Goal: Information Seeking & Learning: Learn about a topic

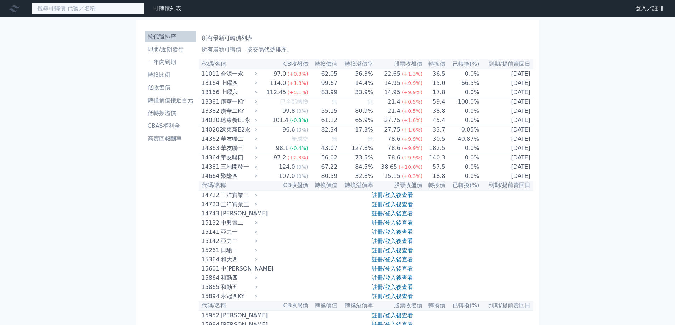
click at [63, 11] on input at bounding box center [87, 8] width 113 height 12
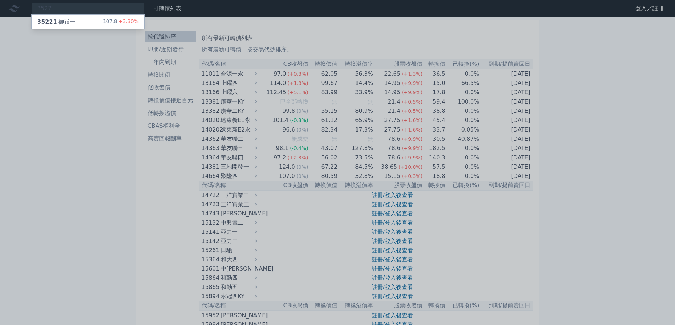
click at [76, 8] on div at bounding box center [337, 162] width 675 height 325
click at [76, 8] on div "3522 35221 御嵿一 107.8 +3.30%" at bounding box center [87, 8] width 113 height 12
click at [76, 8] on div at bounding box center [337, 162] width 675 height 325
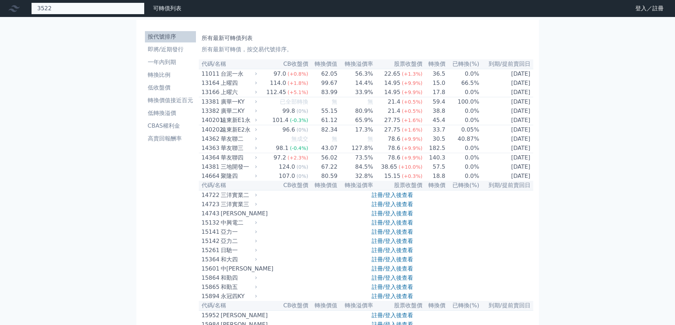
click at [70, 10] on div "3522 35221 御嵿一 107.8 +3.30%" at bounding box center [87, 8] width 113 height 12
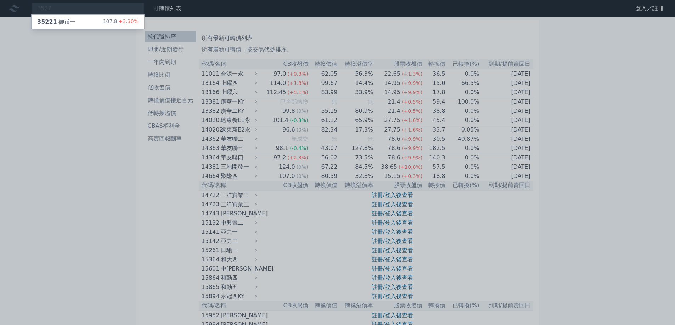
click at [94, 14] on div at bounding box center [337, 162] width 675 height 325
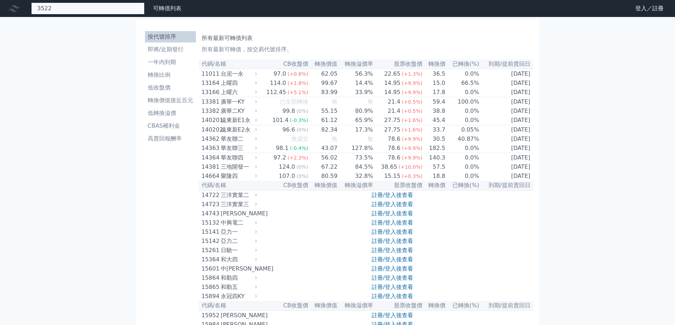
click at [93, 9] on div "3522 35221 御嵿一 107.8 +3.30%" at bounding box center [87, 8] width 113 height 12
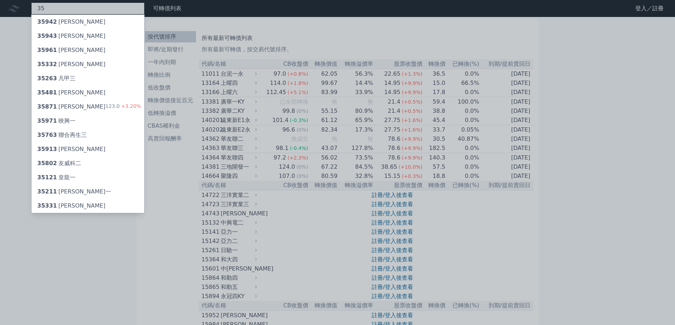
type input "3"
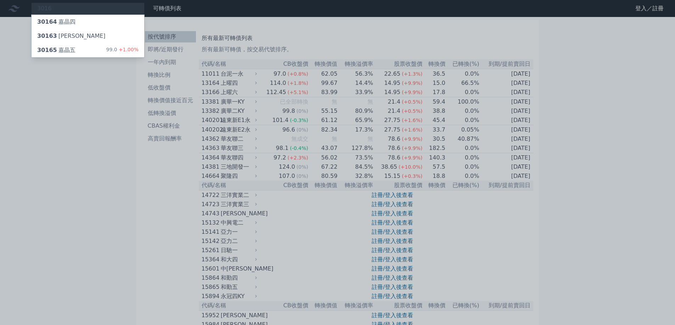
click at [71, 8] on div at bounding box center [337, 162] width 675 height 325
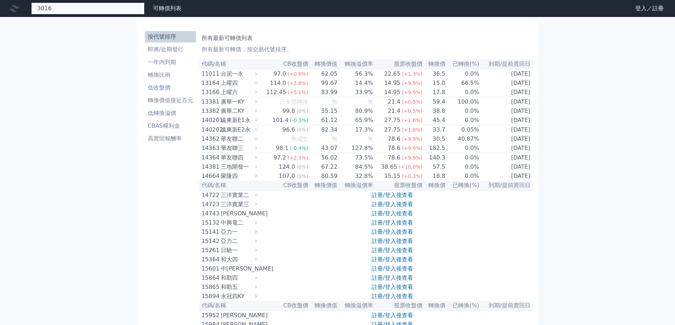
click at [71, 8] on div "3016 30164 嘉晶四 30163 嘉晶三 30165 嘉晶五 99.0 +1.00%" at bounding box center [87, 8] width 113 height 12
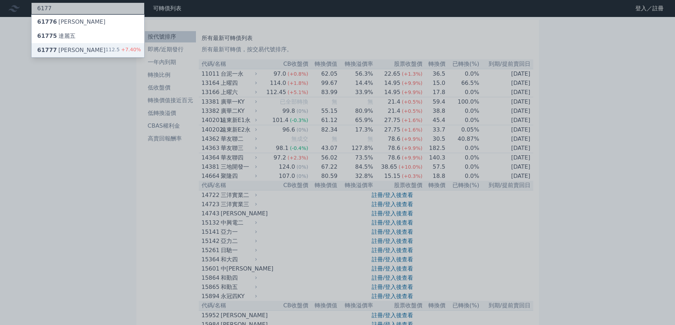
type input "6177"
click at [61, 50] on div "61777 [PERSON_NAME]" at bounding box center [71, 50] width 68 height 8
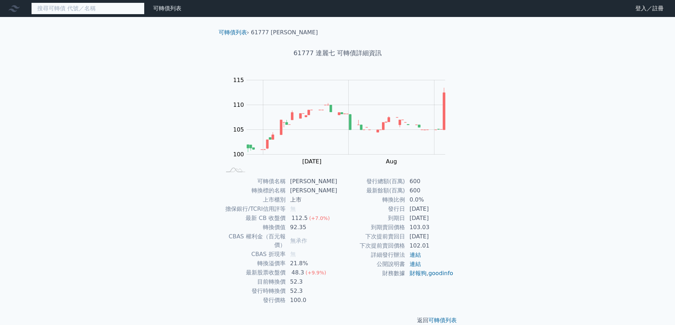
click at [87, 10] on input at bounding box center [87, 8] width 113 height 12
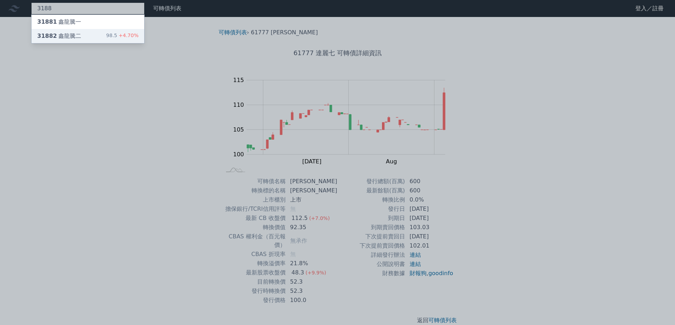
type input "3188"
click at [72, 41] on div "31882 鑫龍騰二 98.5 +4.70%" at bounding box center [88, 36] width 113 height 14
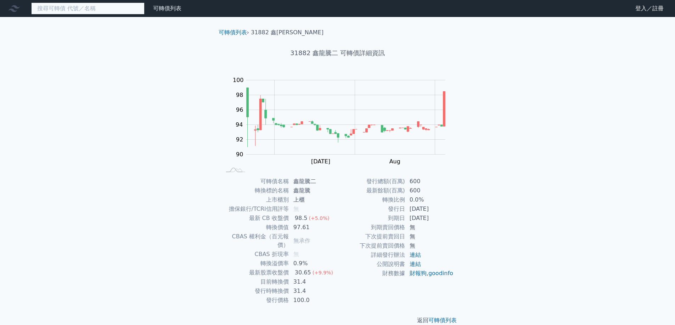
click at [76, 14] on input at bounding box center [87, 8] width 113 height 12
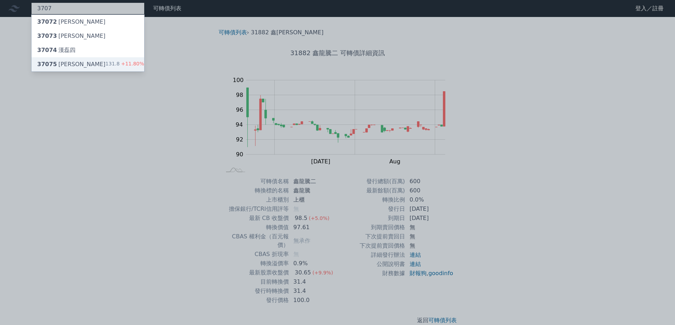
type input "3707"
click at [65, 67] on div "37075 [PERSON_NAME]" at bounding box center [71, 64] width 68 height 8
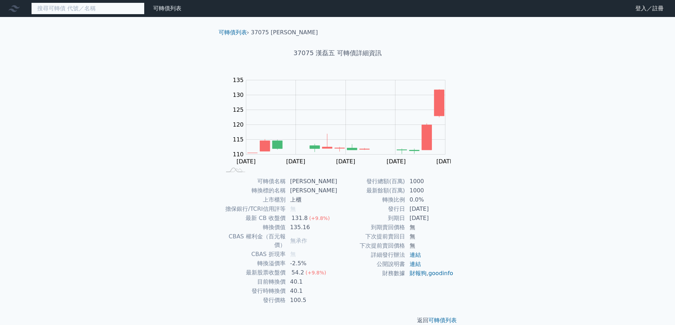
click at [110, 14] on input at bounding box center [87, 8] width 113 height 12
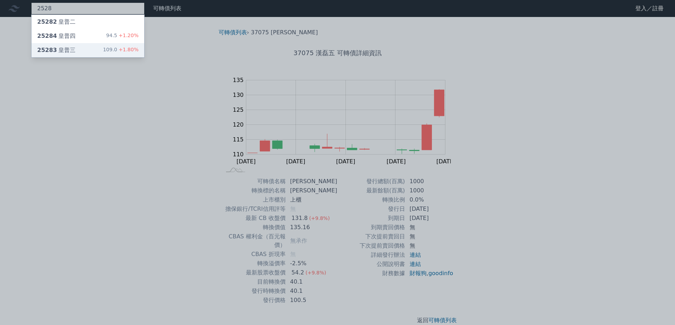
type input "2528"
click at [59, 53] on div "25283 皇普三" at bounding box center [56, 50] width 38 height 8
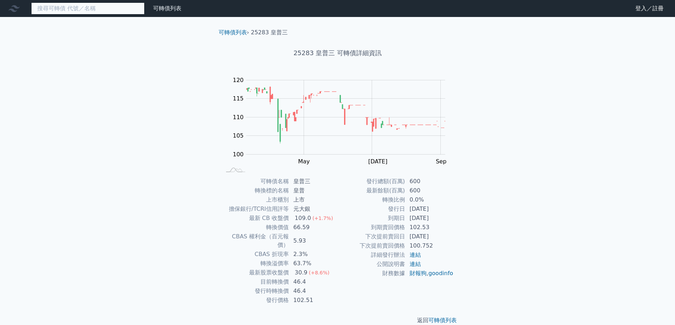
click at [112, 5] on input at bounding box center [87, 8] width 113 height 12
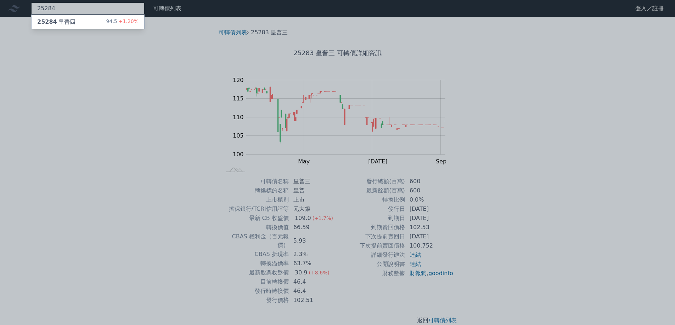
type input "25284"
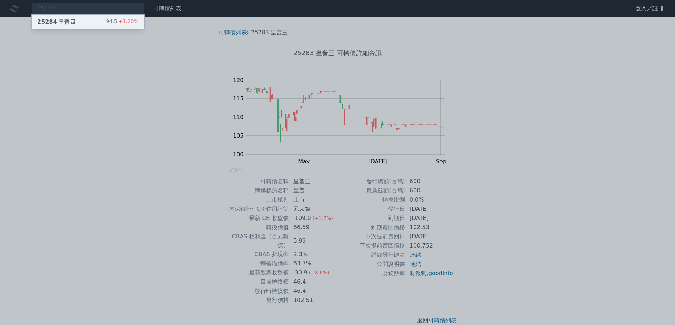
click at [101, 18] on div "25284 皇普四 94.5 +1.20%" at bounding box center [88, 22] width 113 height 14
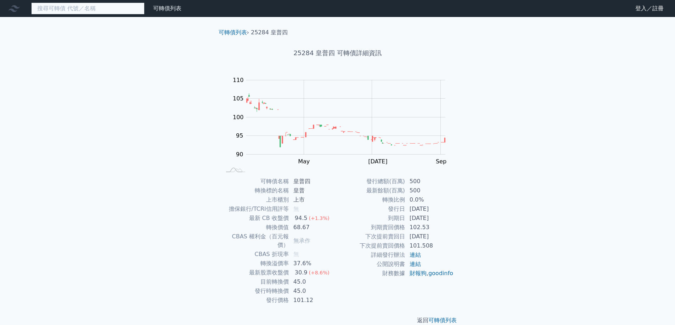
click at [106, 11] on input at bounding box center [87, 8] width 113 height 12
click at [108, 9] on input at bounding box center [87, 8] width 113 height 12
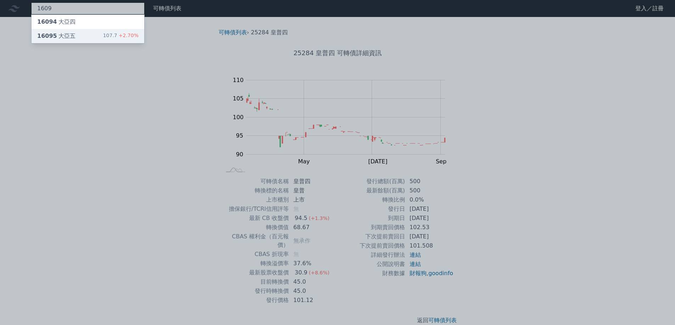
type input "1609"
click at [73, 33] on div "16095 大亞五 107.7 +2.70%" at bounding box center [88, 36] width 113 height 14
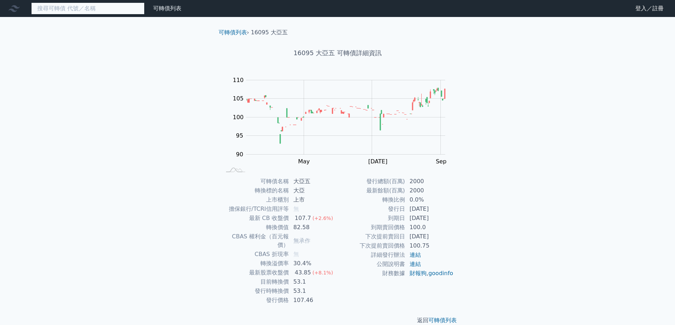
click at [80, 13] on input at bounding box center [87, 8] width 113 height 12
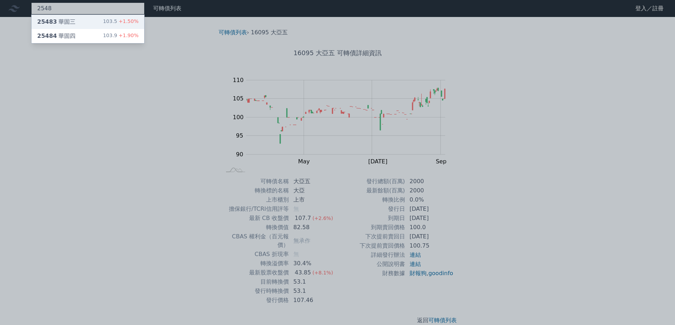
type input "2548"
click at [68, 24] on div "25483 華固三" at bounding box center [56, 22] width 38 height 8
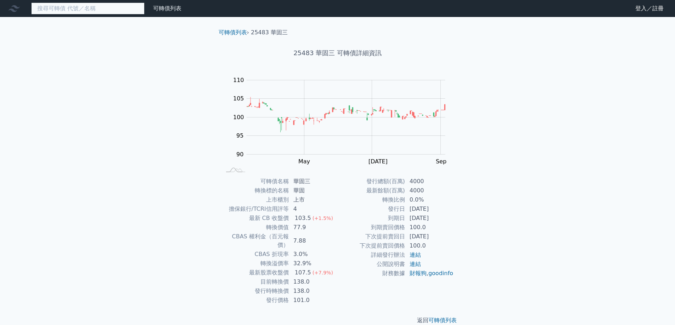
click at [94, 9] on input at bounding box center [87, 8] width 113 height 12
type input "5"
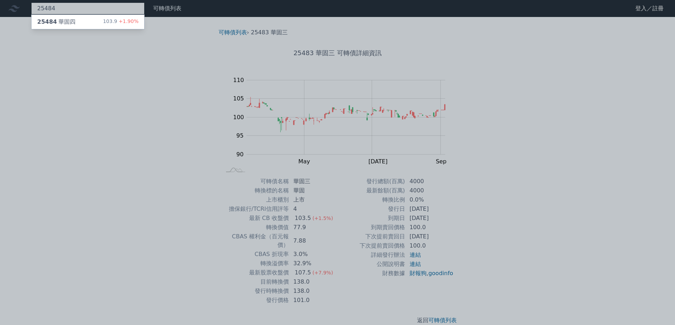
type input "25484"
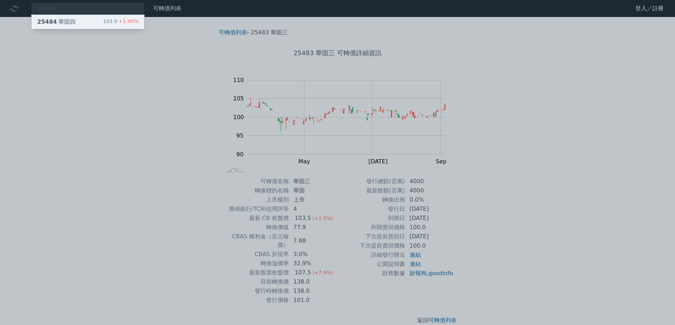
click at [81, 25] on div "25484 華固四 103.9 +1.90%" at bounding box center [88, 22] width 113 height 14
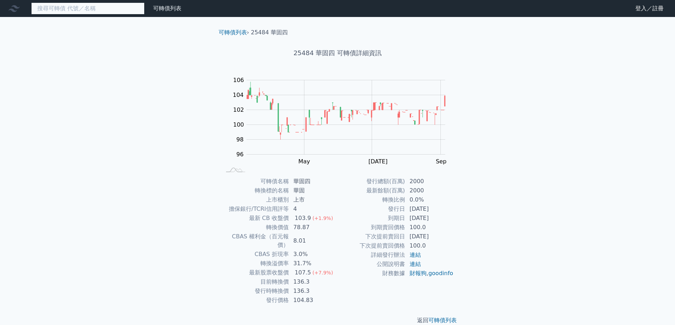
click at [95, 10] on input at bounding box center [87, 8] width 113 height 12
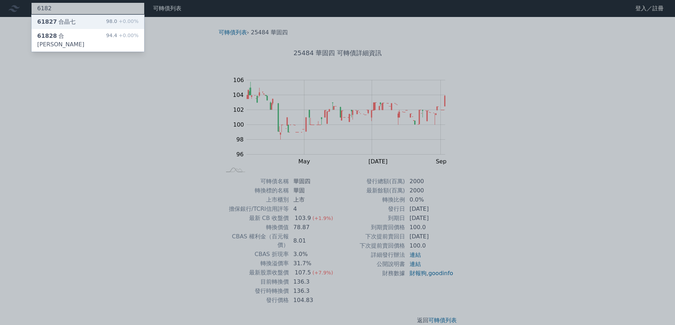
type input "6182"
click at [87, 24] on div "61827 合晶七 98.0 +0.00%" at bounding box center [88, 22] width 113 height 14
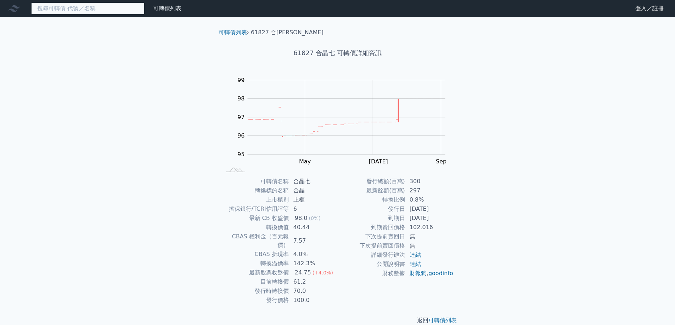
click at [95, 8] on input at bounding box center [87, 8] width 113 height 12
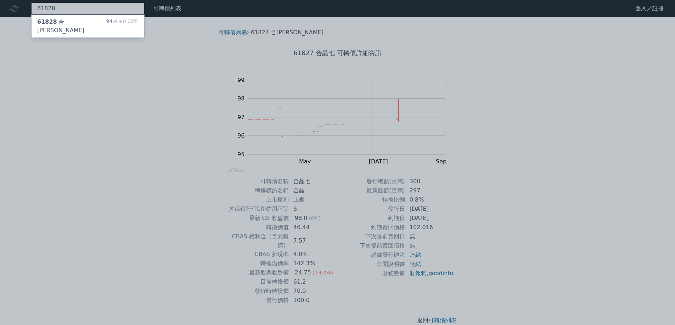
type input "61828"
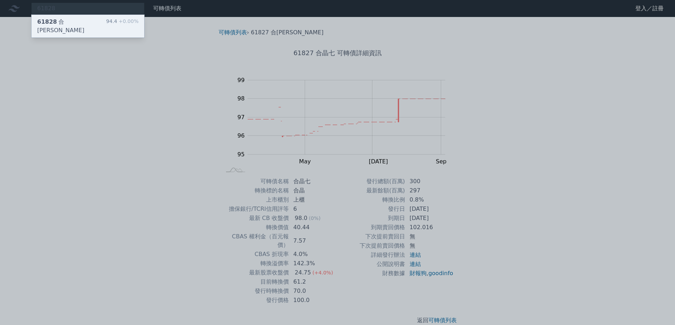
click at [80, 20] on div "61828 合晶八 94.4 +0.00%" at bounding box center [88, 26] width 113 height 23
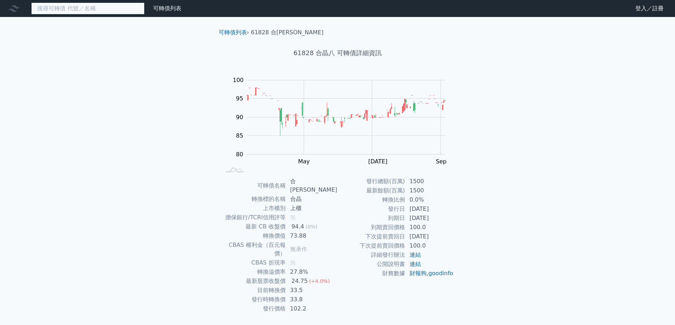
click at [94, 6] on input at bounding box center [87, 8] width 113 height 12
click at [94, 7] on input at bounding box center [87, 8] width 113 height 12
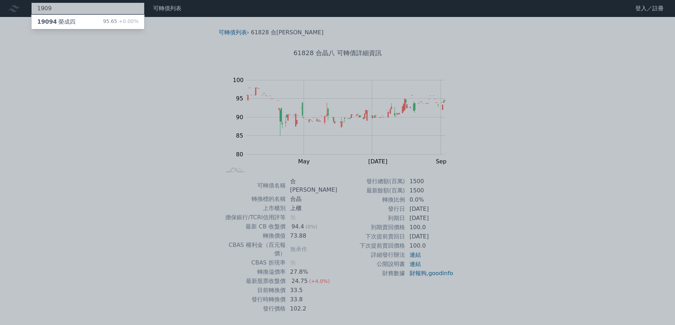
type input "1909"
click at [94, 13] on div at bounding box center [337, 162] width 675 height 325
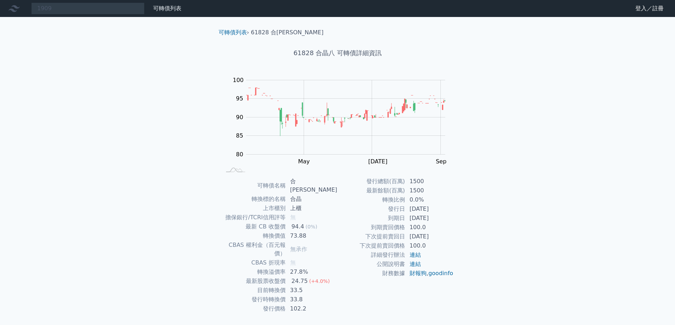
click at [80, 16] on nav "1909 19094 榮成四 95.65 +0.00% 可轉債列表 財務數據 可轉債列表 財務數據 登入／註冊 登入／註冊" at bounding box center [337, 8] width 675 height 17
click at [82, 14] on div "1909 19094 榮成四 95.65 +0.00%" at bounding box center [87, 8] width 113 height 12
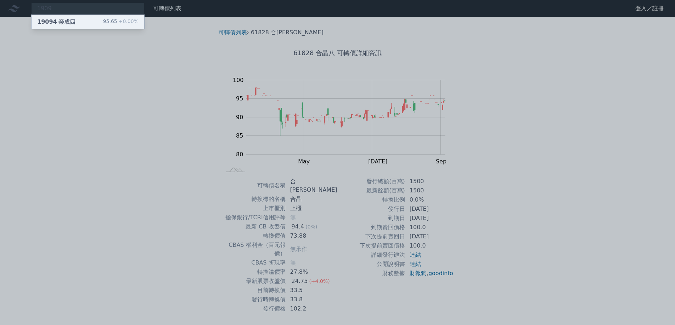
click at [84, 27] on div "19094 榮成四 95.65 +0.00%" at bounding box center [88, 22] width 113 height 14
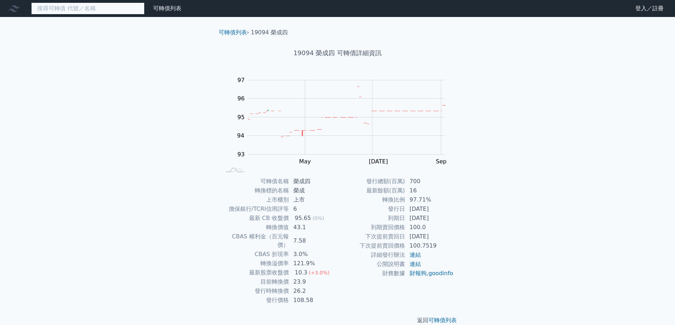
click at [86, 10] on input at bounding box center [87, 8] width 113 height 12
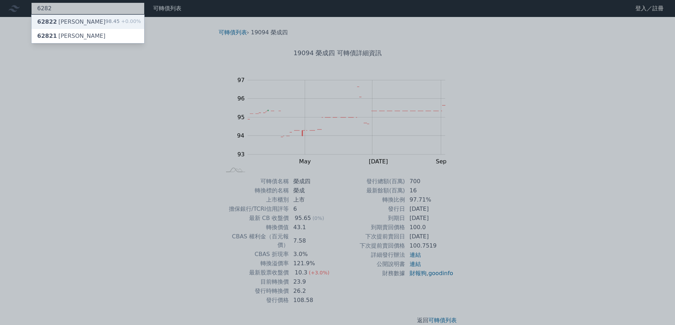
type input "6282"
click at [84, 21] on div "62822 [PERSON_NAME] 98.45 +0.00%" at bounding box center [88, 22] width 113 height 14
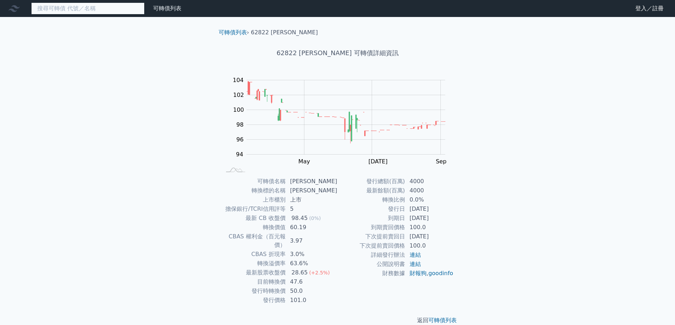
click at [97, 12] on input at bounding box center [87, 8] width 113 height 12
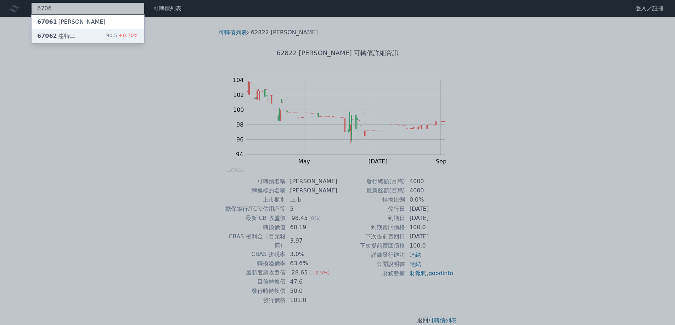
type input "6706"
click at [76, 36] on div "67062 惠特二 90.5 +0.70%" at bounding box center [88, 36] width 113 height 14
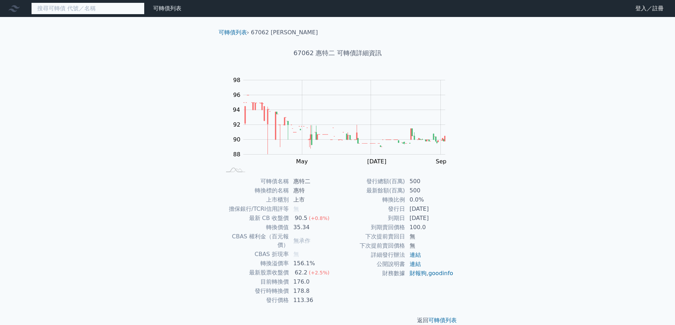
click at [90, 10] on input at bounding box center [87, 8] width 113 height 12
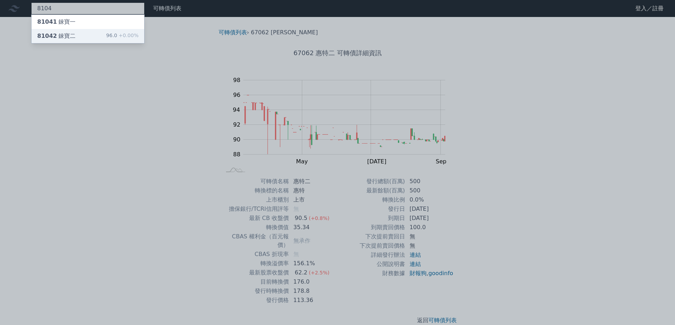
type input "8104"
click at [113, 38] on div "96.0 +0.00%" at bounding box center [122, 36] width 32 height 8
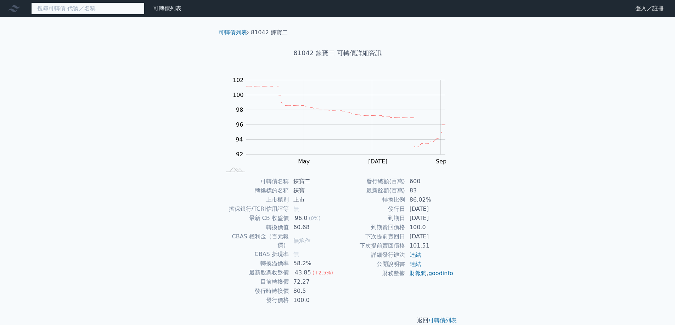
click at [85, 3] on input at bounding box center [87, 8] width 113 height 12
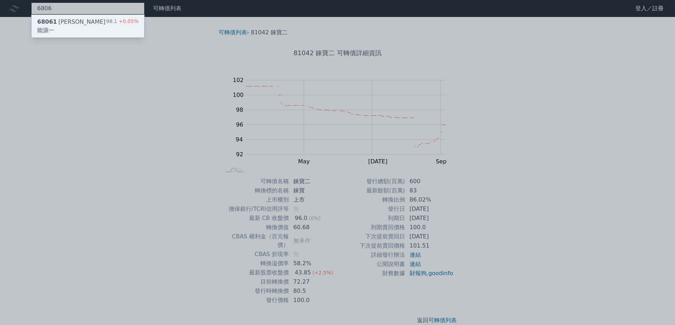
type input "6806"
click at [68, 19] on div "68061 [PERSON_NAME]能源一" at bounding box center [71, 26] width 69 height 17
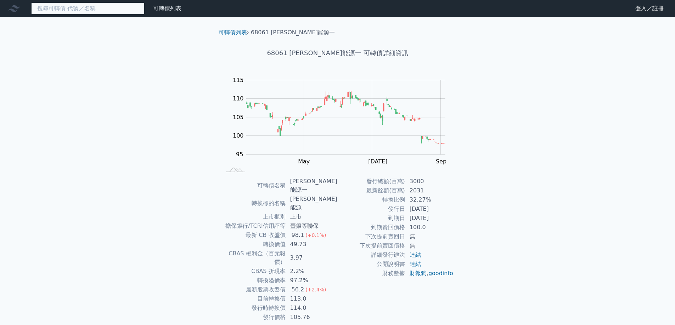
click at [138, 12] on input at bounding box center [87, 8] width 113 height 12
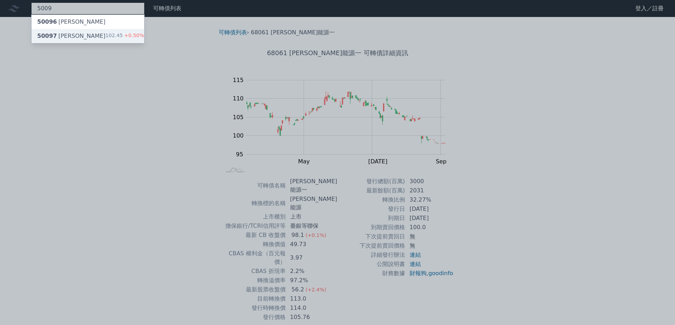
type input "5009"
click at [63, 35] on div "50097 [PERSON_NAME]" at bounding box center [71, 36] width 68 height 8
